Goal: Find specific page/section: Find specific page/section

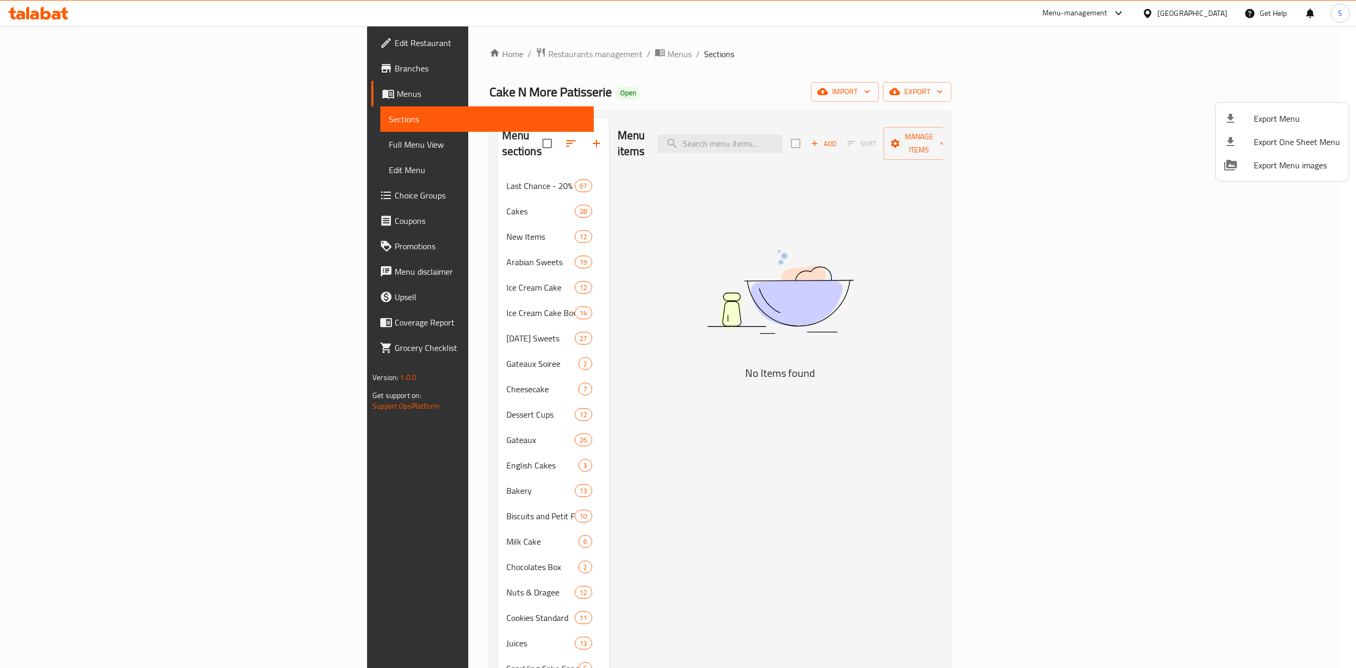
click at [388, 51] on div at bounding box center [678, 334] width 1356 height 668
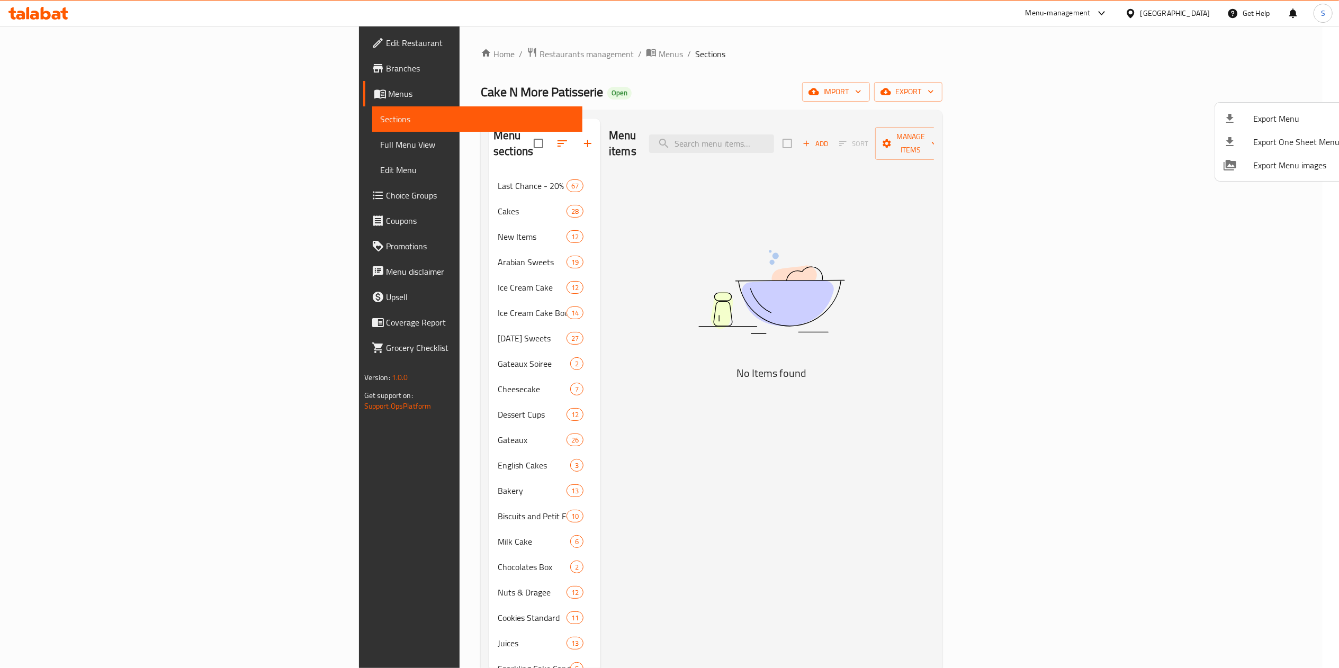
click at [481, 65] on div "Home / Restaurants management / Menus / Sections Cake N More Patisserie Open im…" at bounding box center [712, 574] width 462 height 1054
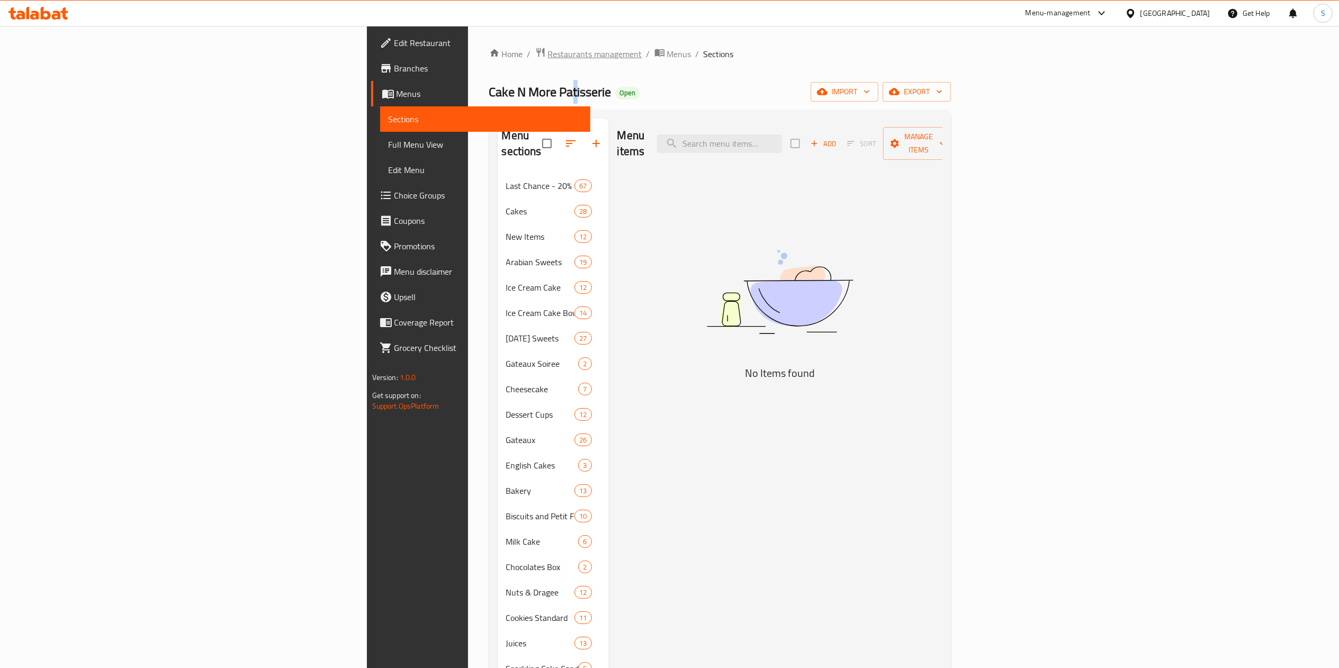
click at [548, 48] on span "Restaurants management" at bounding box center [595, 54] width 94 height 13
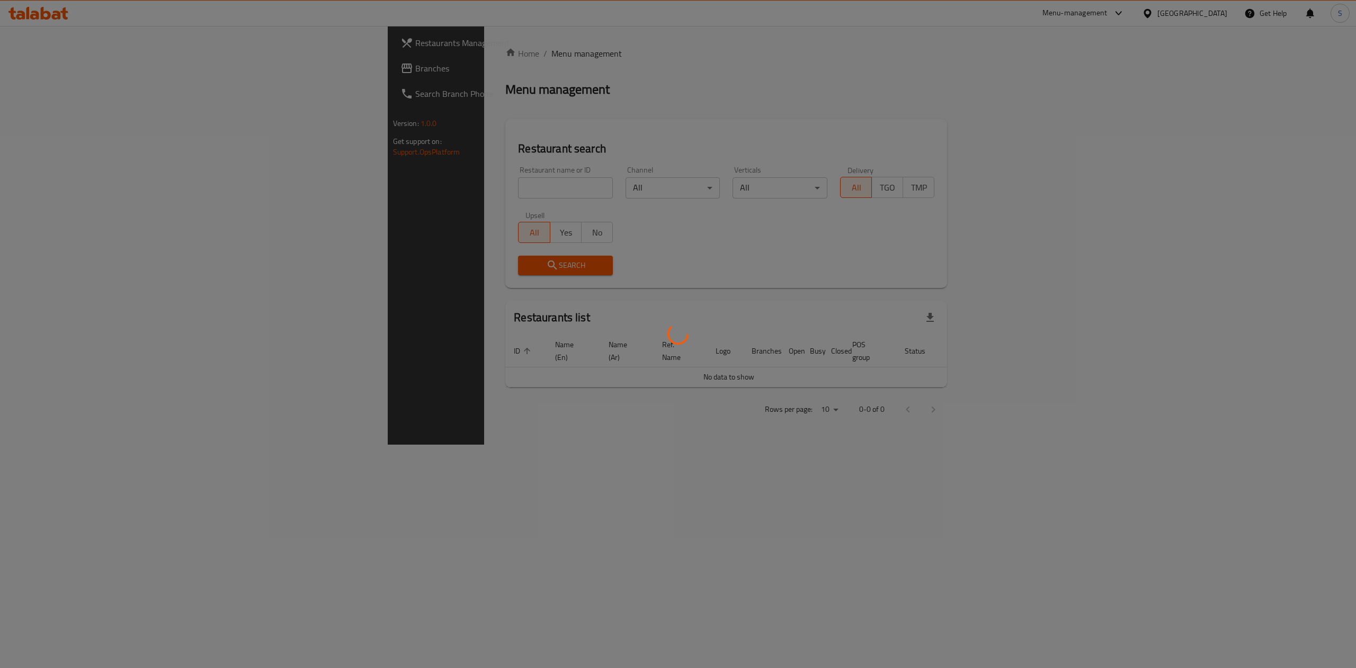
click at [418, 161] on div at bounding box center [678, 334] width 1356 height 668
click at [391, 177] on div at bounding box center [678, 334] width 1356 height 668
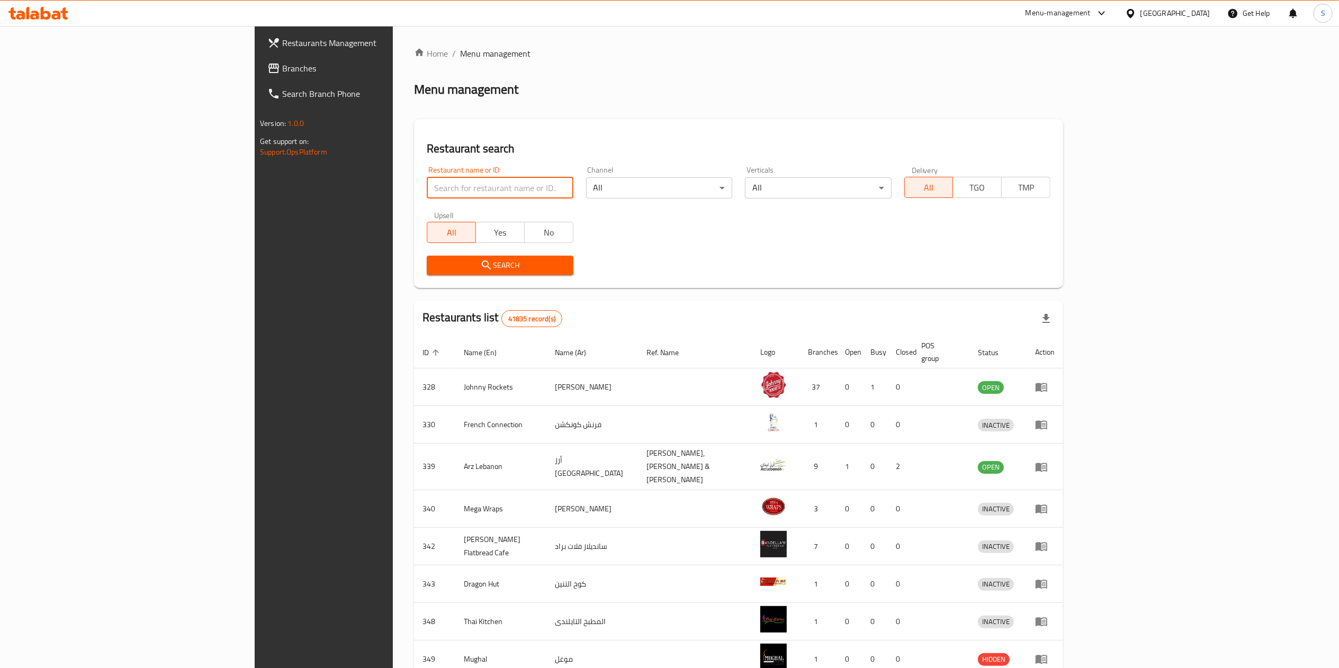
drag, startPoint x: 405, startPoint y: 195, endPoint x: 412, endPoint y: 195, distance: 6.9
click at [427, 195] on input "search" at bounding box center [500, 187] width 146 height 21
drag, startPoint x: 412, startPoint y: 195, endPoint x: 405, endPoint y: 195, distance: 6.4
click at [427, 195] on input "search" at bounding box center [500, 187] width 146 height 21
type input "cake n more"
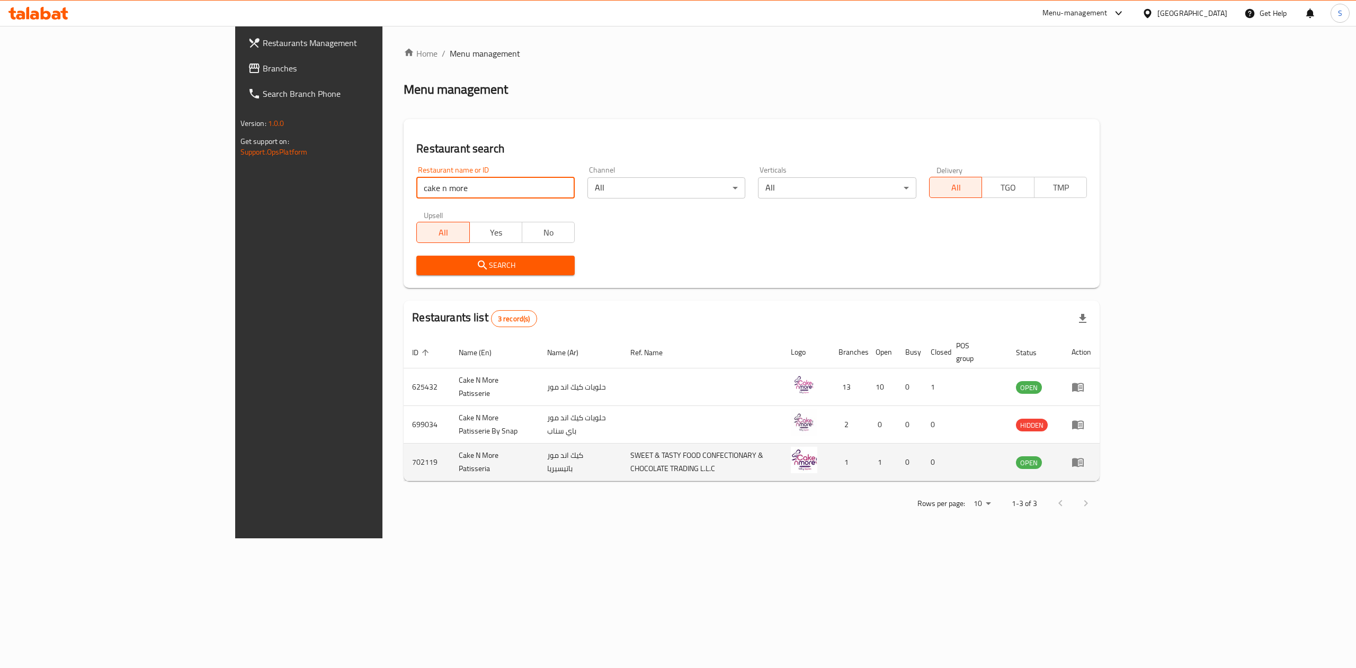
click at [404, 457] on td "702119" at bounding box center [427, 463] width 47 height 38
drag, startPoint x: 264, startPoint y: 457, endPoint x: 251, endPoint y: 457, distance: 13.2
click at [404, 457] on td "702119" at bounding box center [427, 463] width 47 height 38
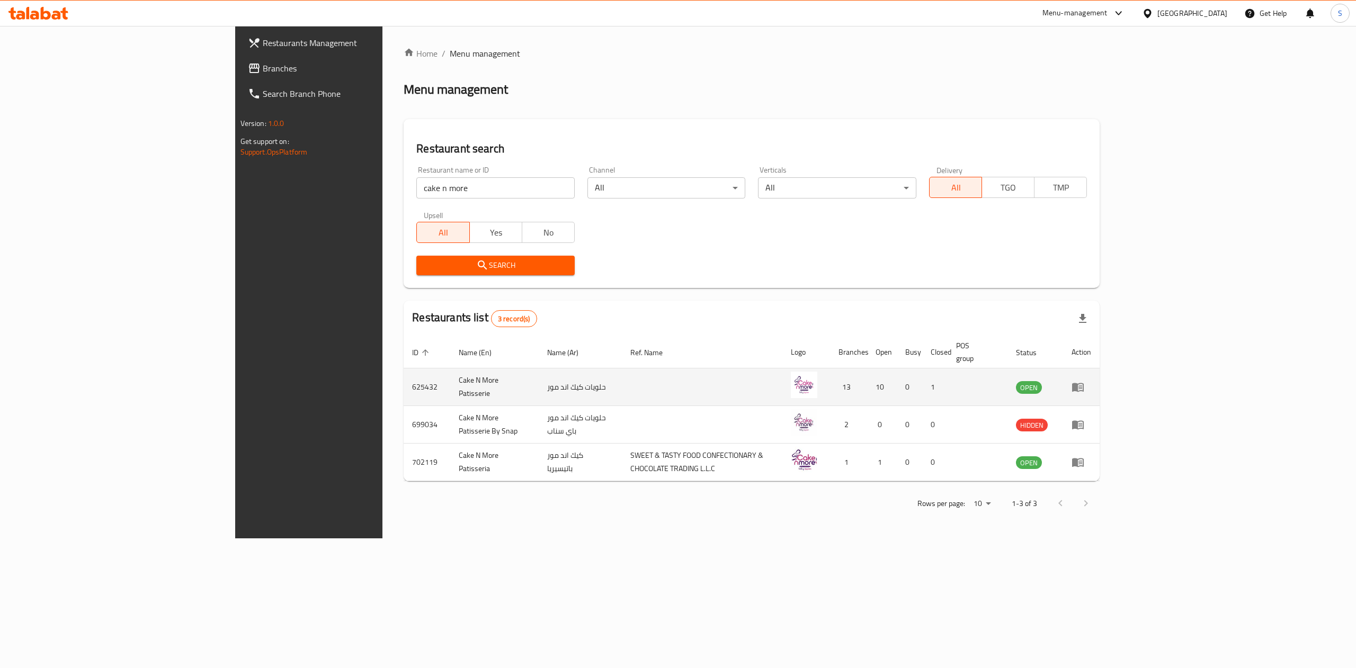
click at [404, 370] on td "625432" at bounding box center [427, 388] width 47 height 38
click at [404, 377] on td "625432" at bounding box center [427, 388] width 47 height 38
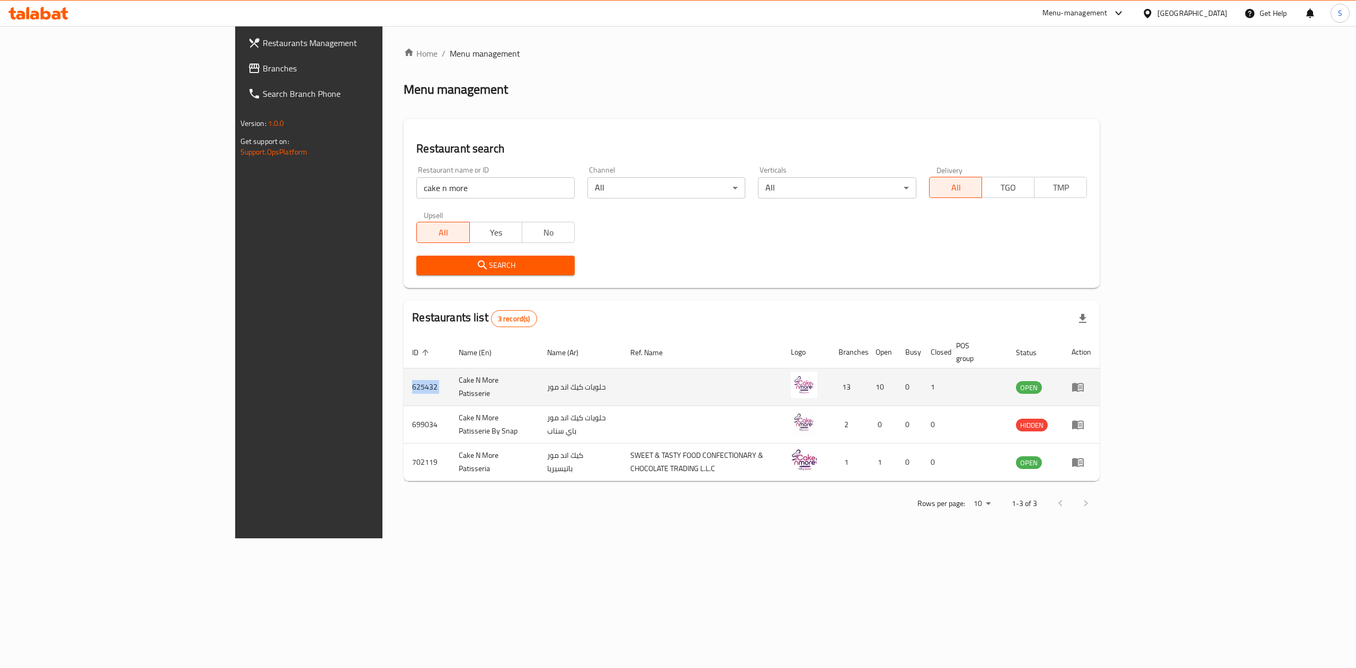
copy td "625432"
